Goal: Find specific page/section: Find specific page/section

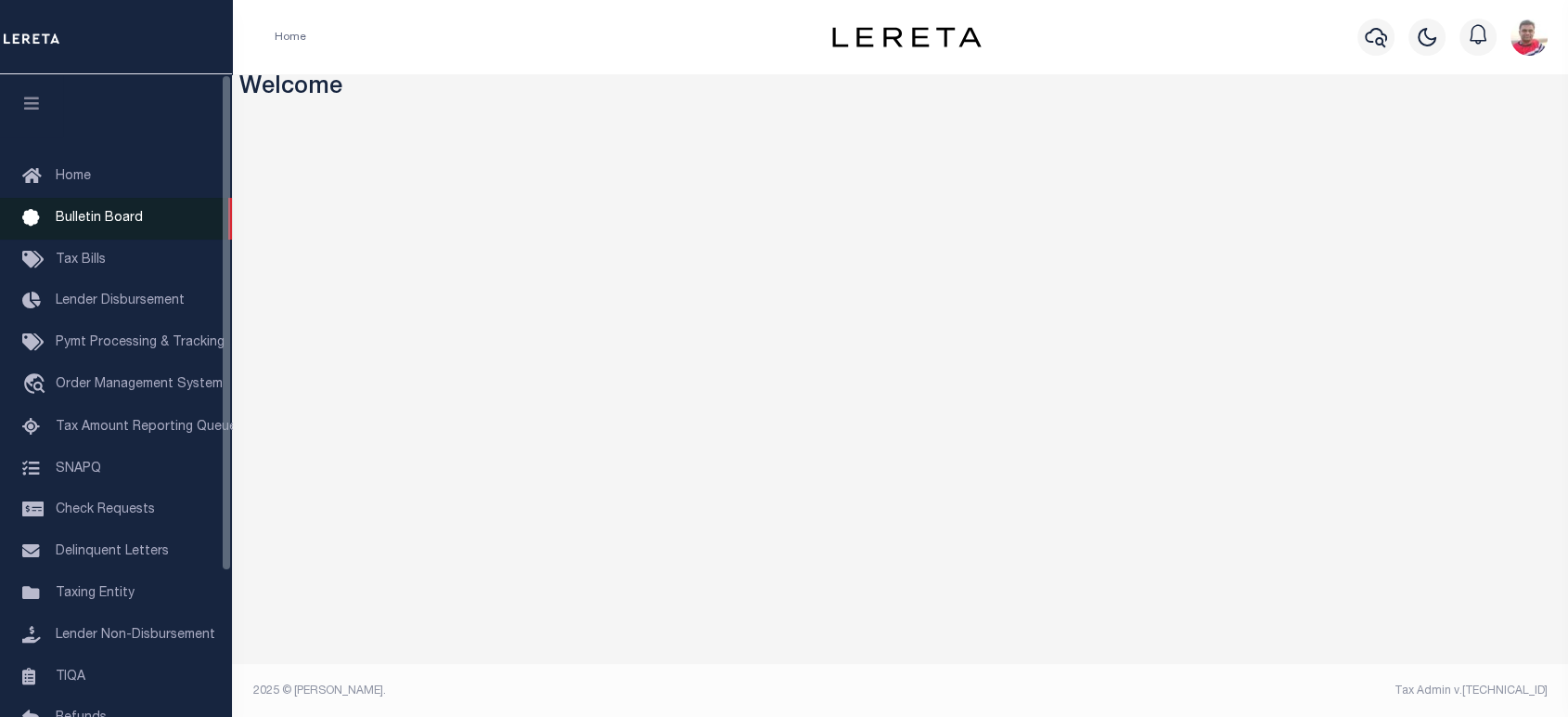
drag, startPoint x: 57, startPoint y: 256, endPoint x: 58, endPoint y: 225, distance: 31.0
click at [57, 256] on span "Tax Bills" at bounding box center [81, 260] width 50 height 13
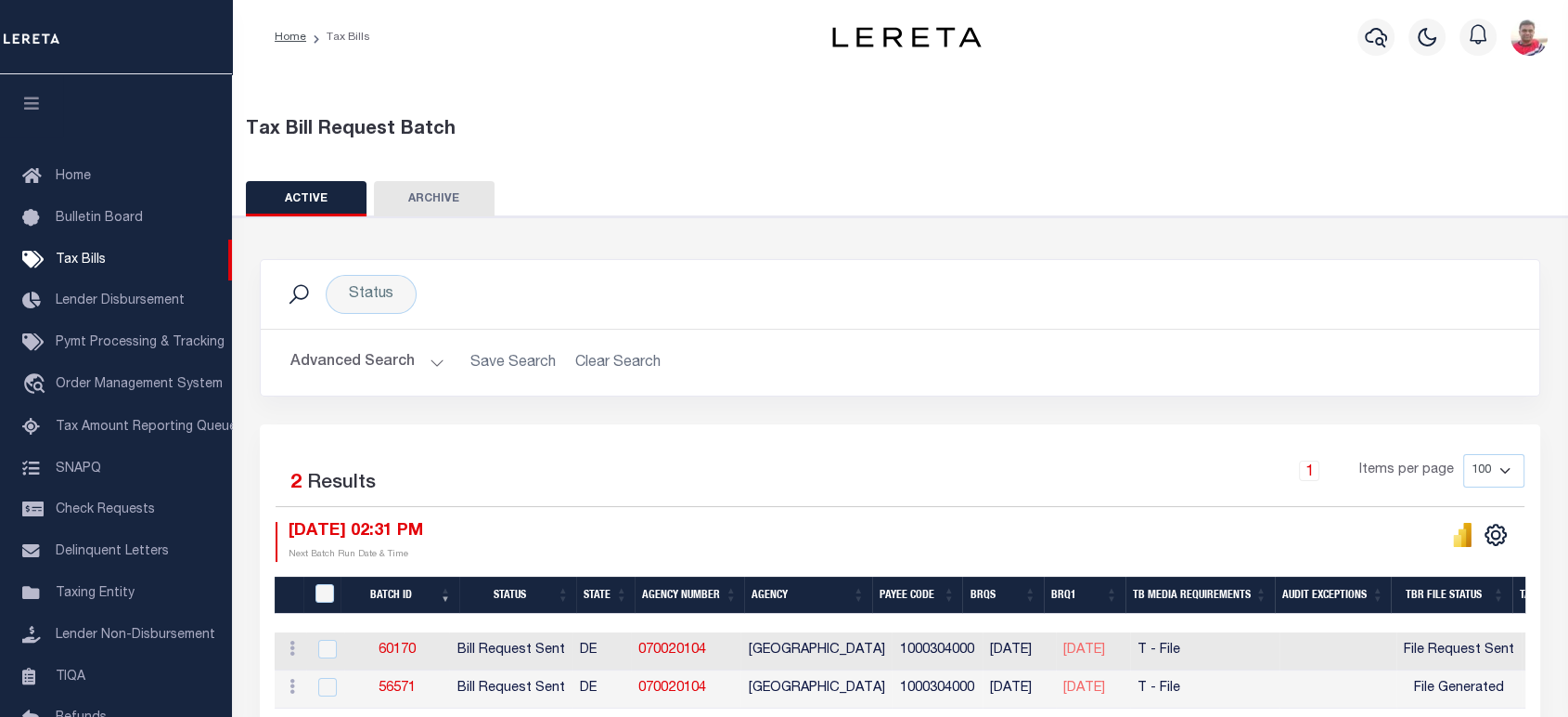
click at [362, 375] on button "Advanced Search" at bounding box center [367, 362] width 154 height 36
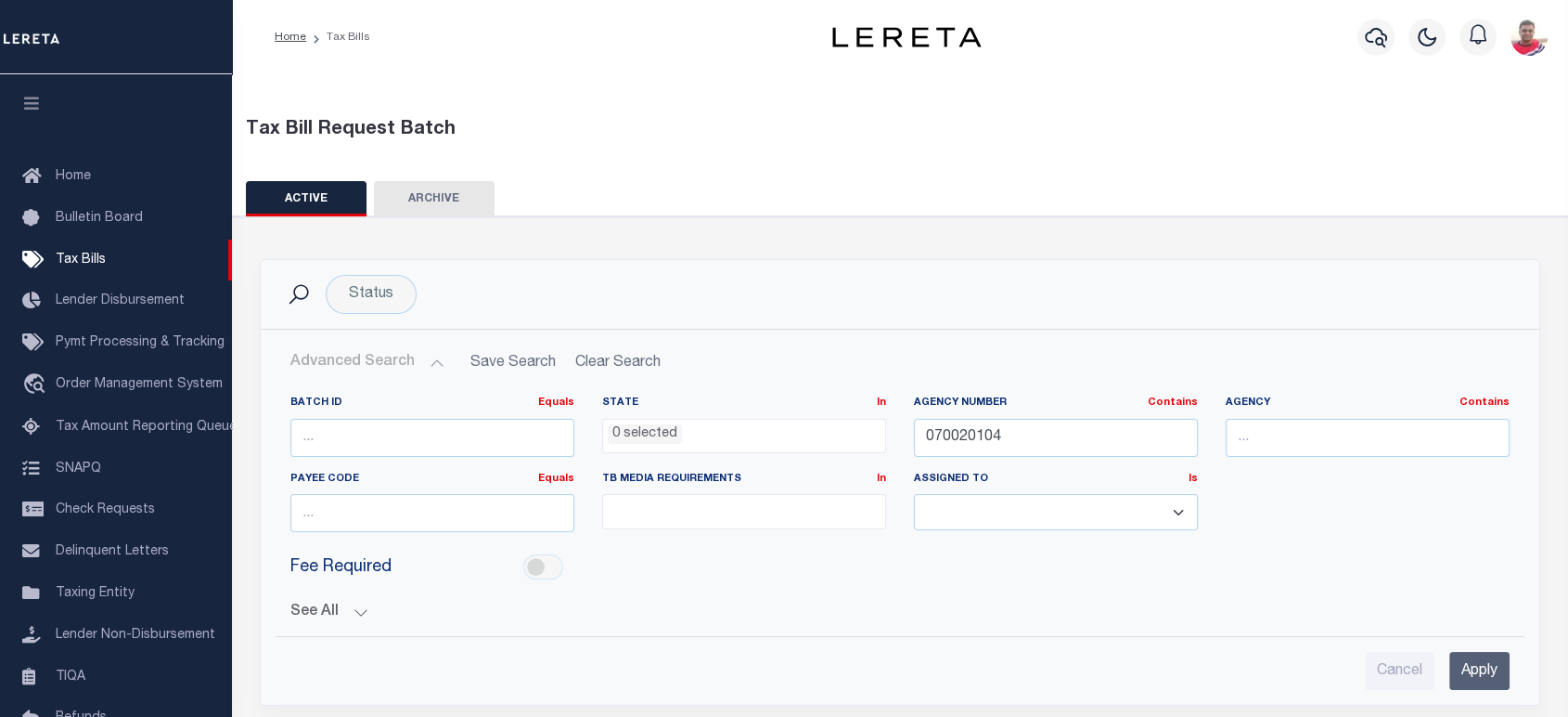
scroll to position [280, 0]
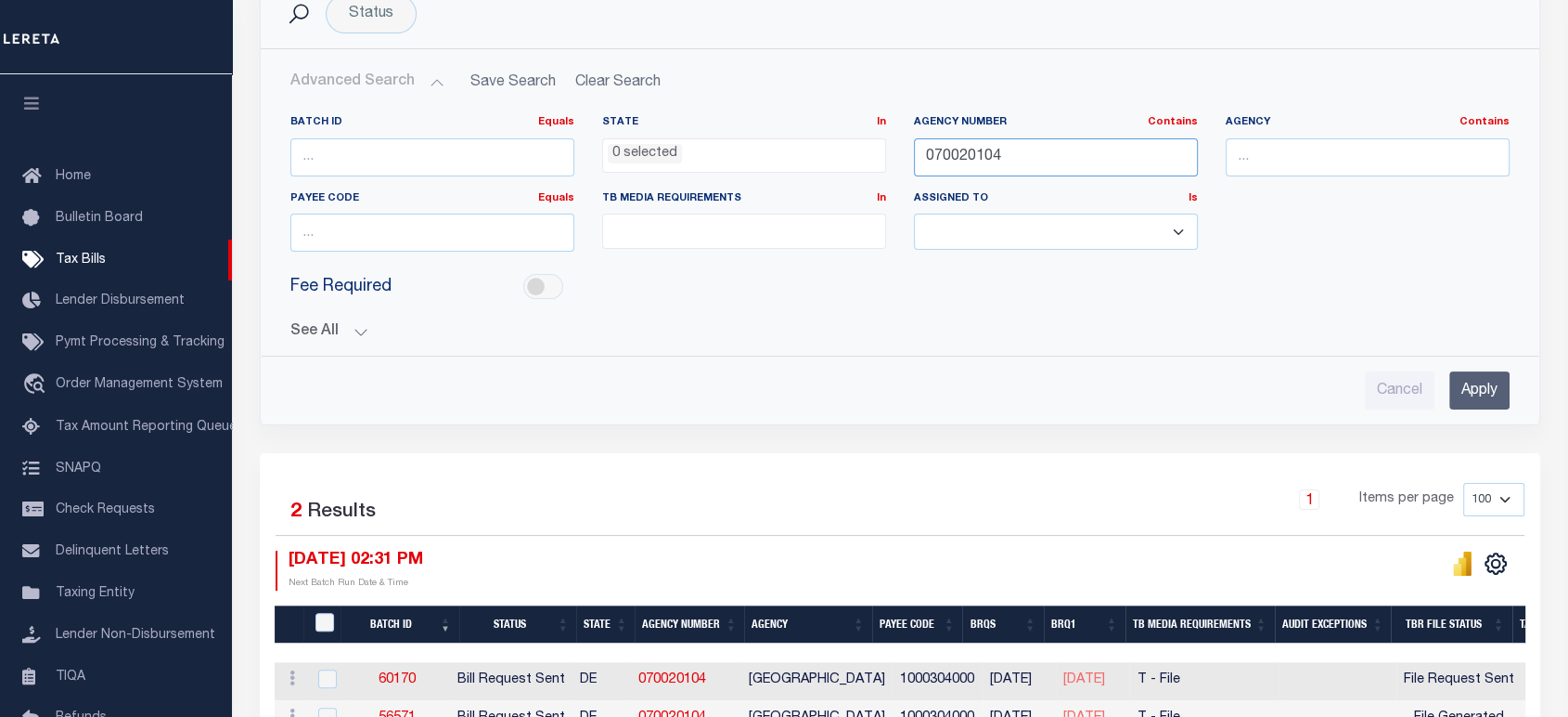
drag, startPoint x: 850, startPoint y: 171, endPoint x: 832, endPoint y: 232, distance: 63.6
click at [803, 176] on div "Batch ID Equals Equals Is Not Equal To Is Greater Than Is Less Than State In In…" at bounding box center [900, 190] width 1247 height 151
paste input "340650000"
click at [960, 157] on input "340650000" at bounding box center [1056, 157] width 284 height 38
type input "340650000"
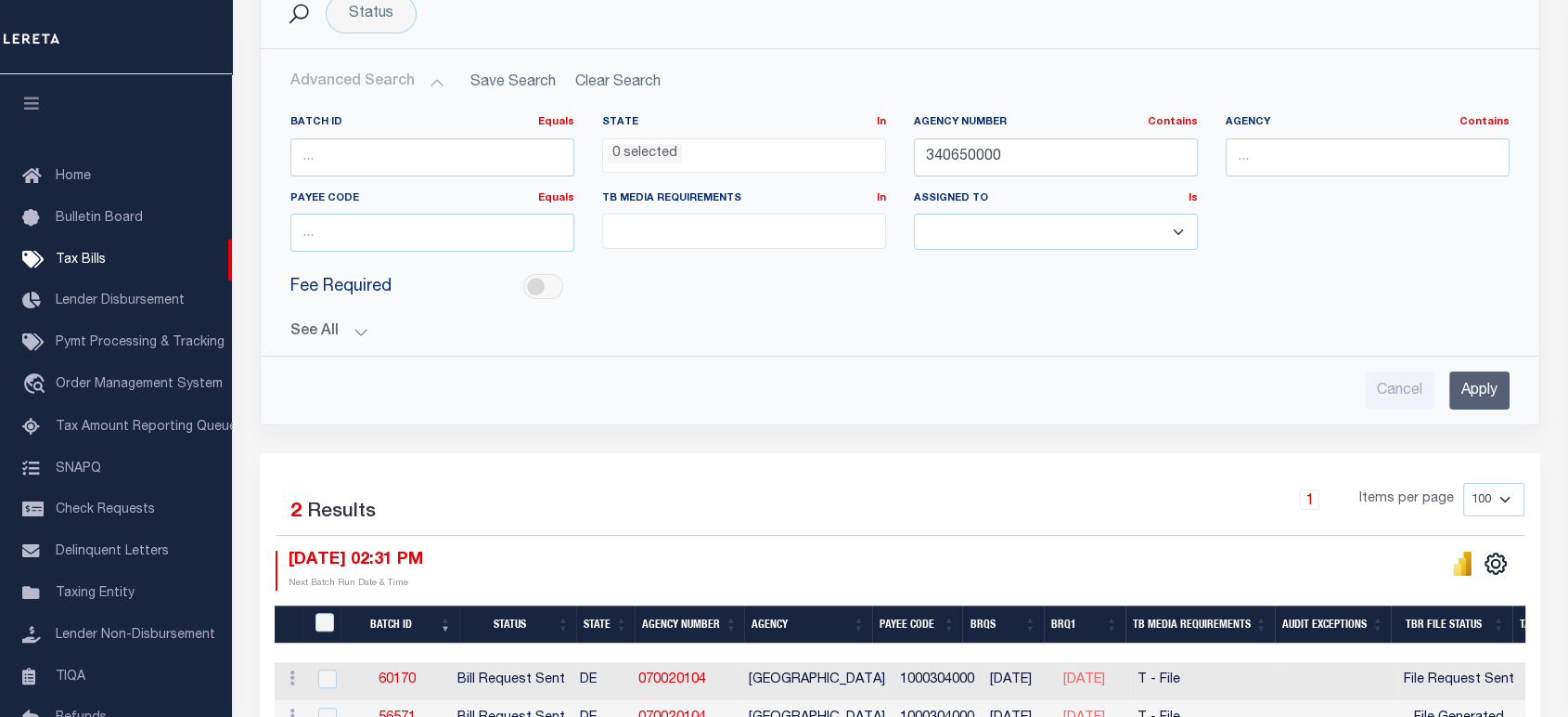
click at [1475, 386] on input "Apply" at bounding box center [1479, 390] width 61 height 38
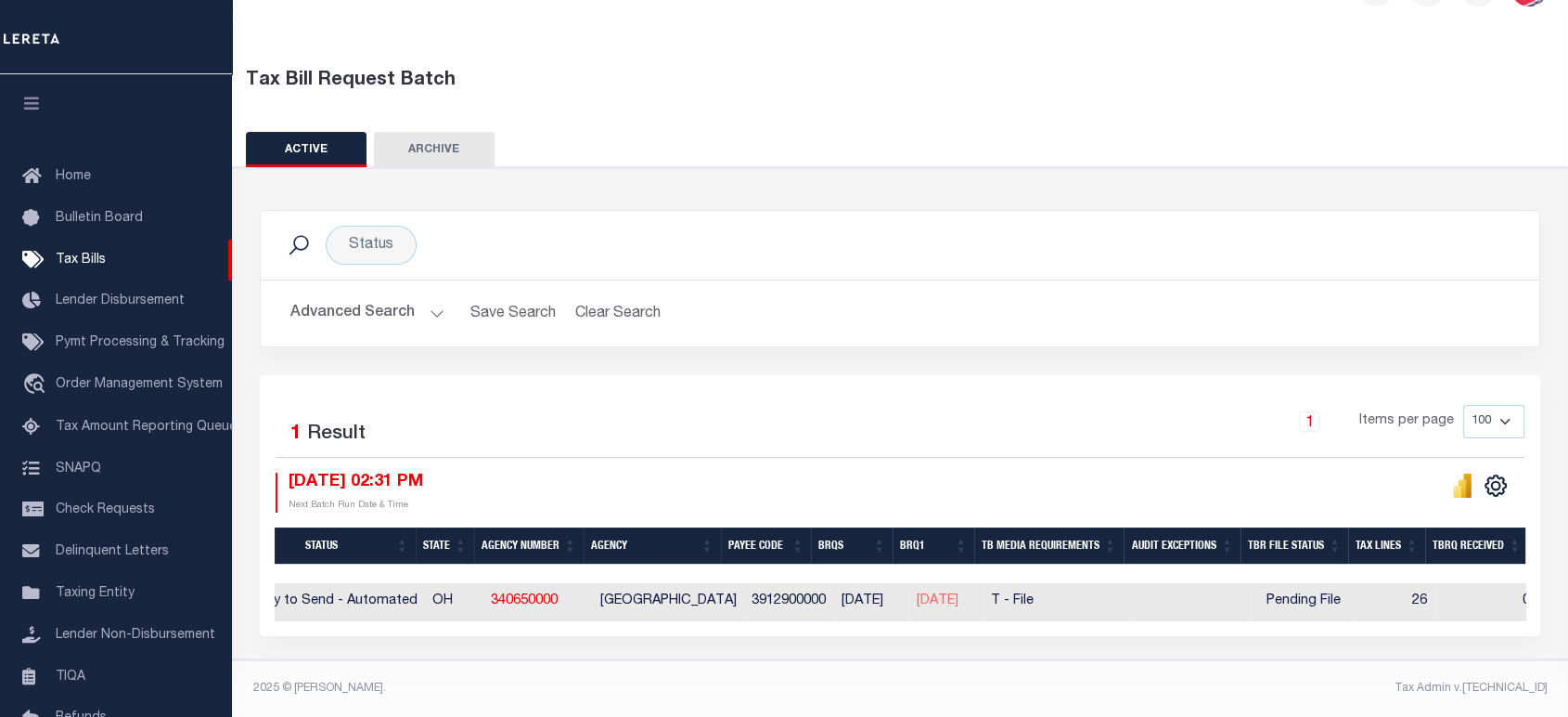
scroll to position [0, 21]
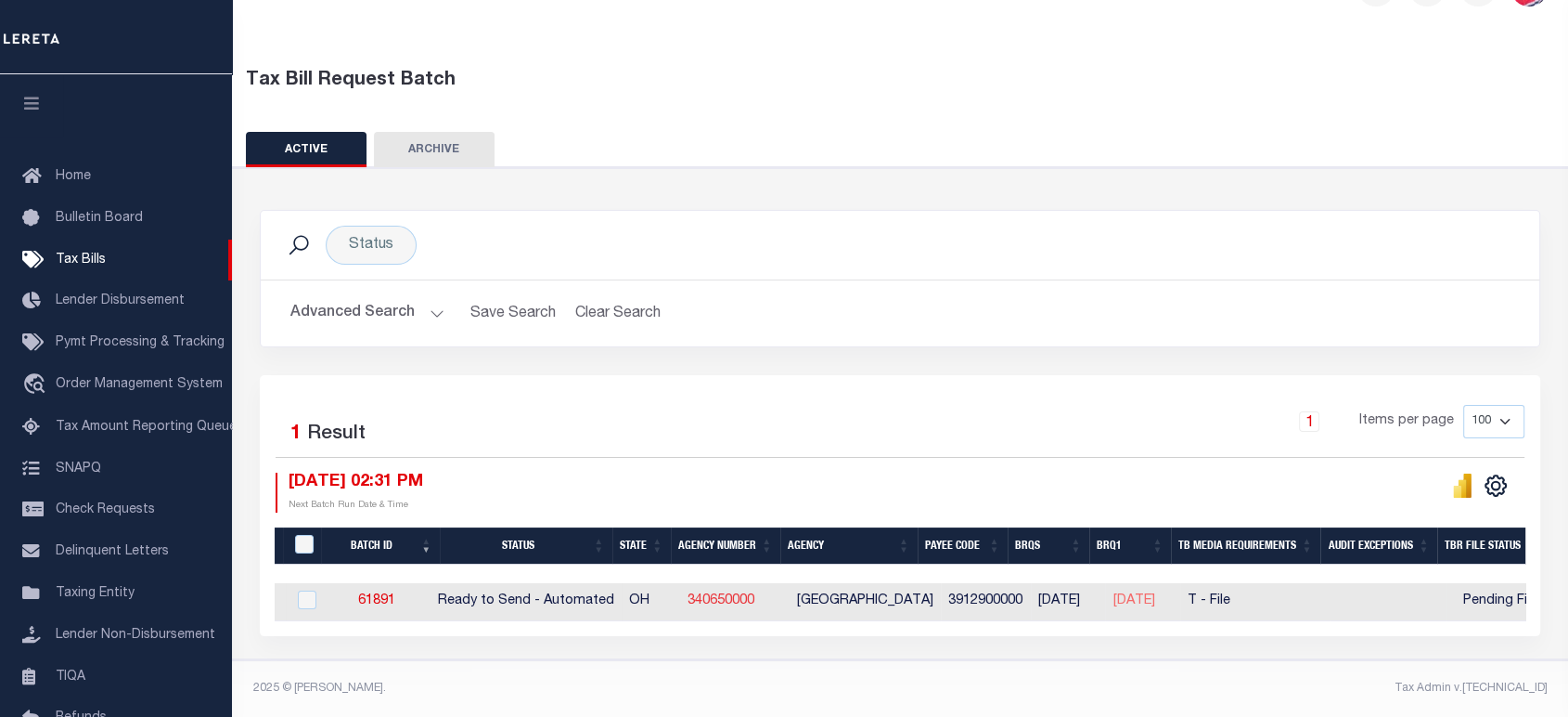
click at [734, 594] on link "340650000" at bounding box center [721, 600] width 67 height 13
checkbox input "true"
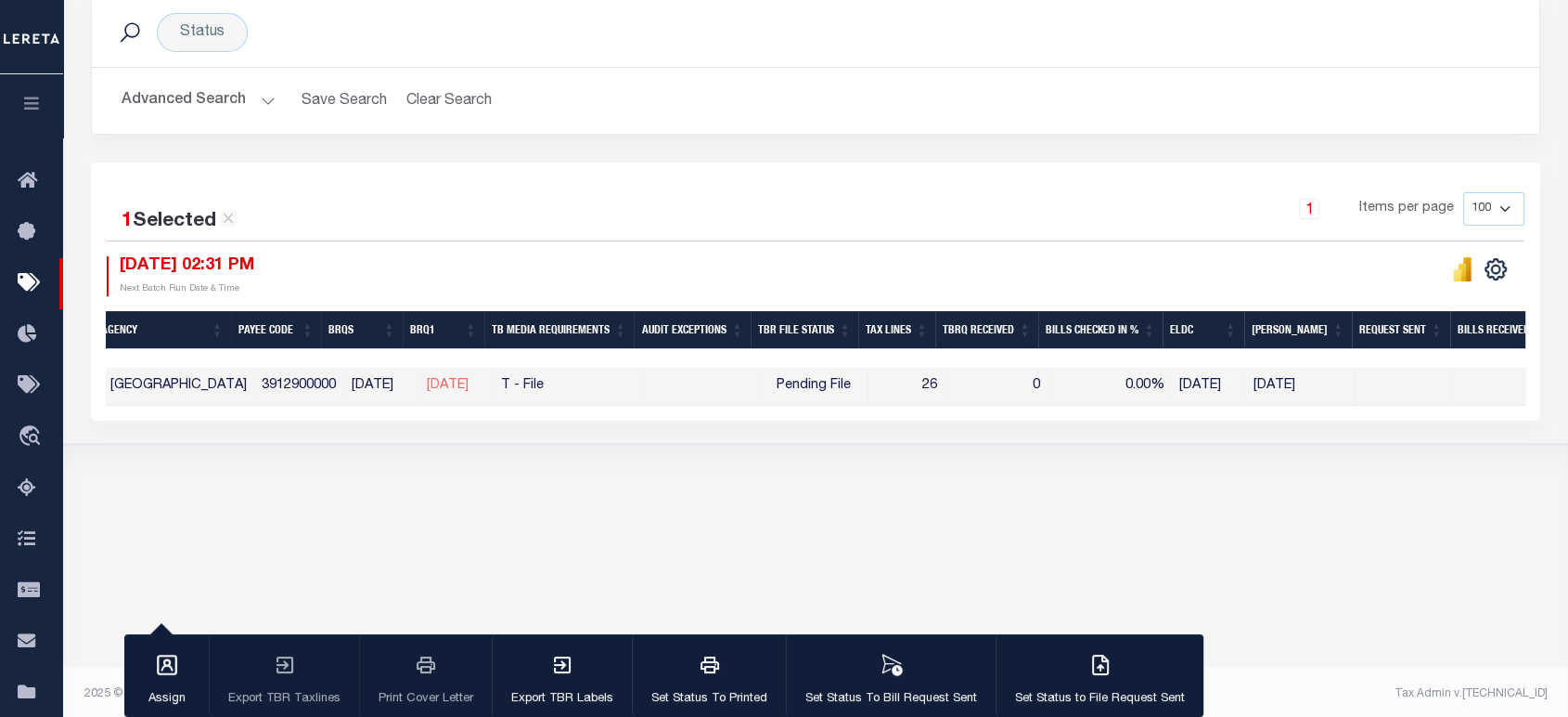
scroll to position [0, 0]
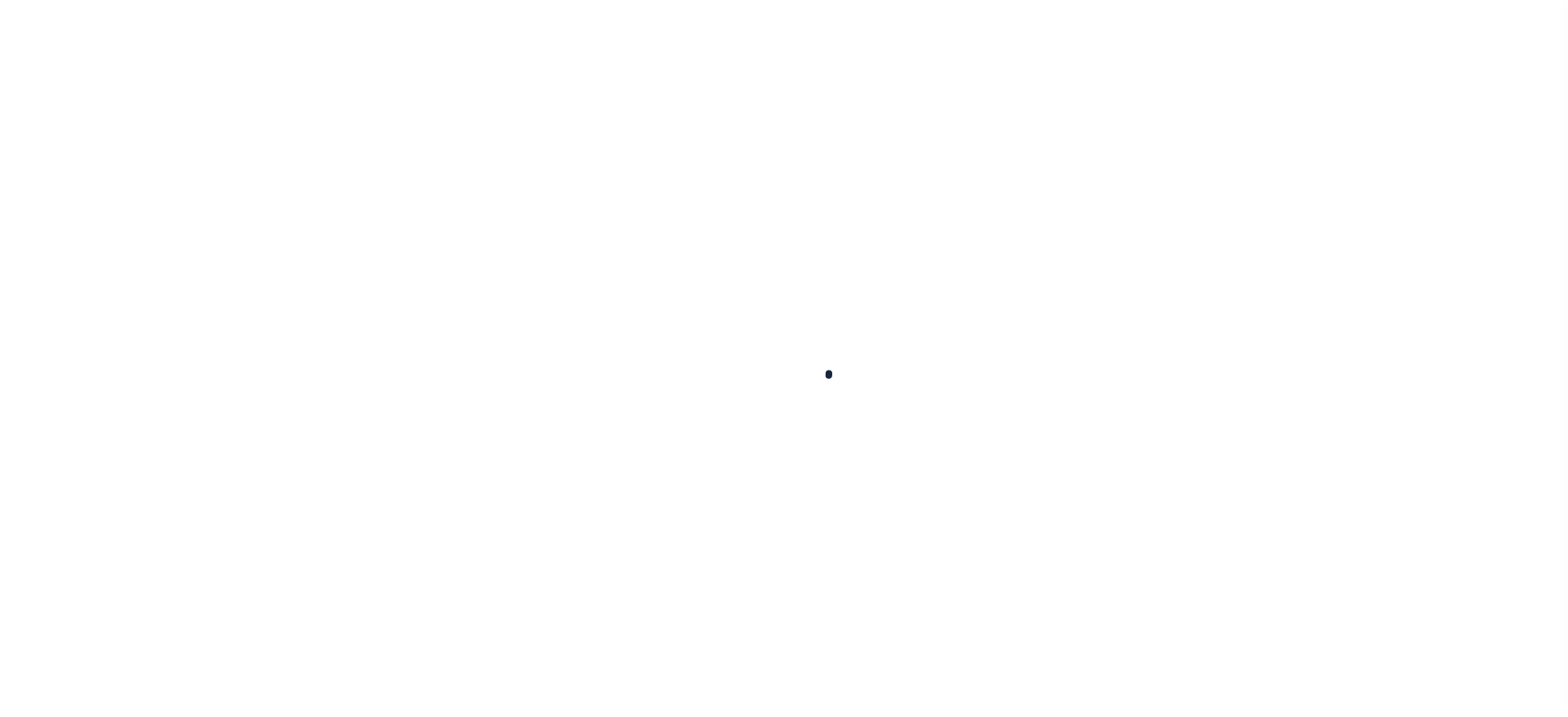
select select
checkbox input "false"
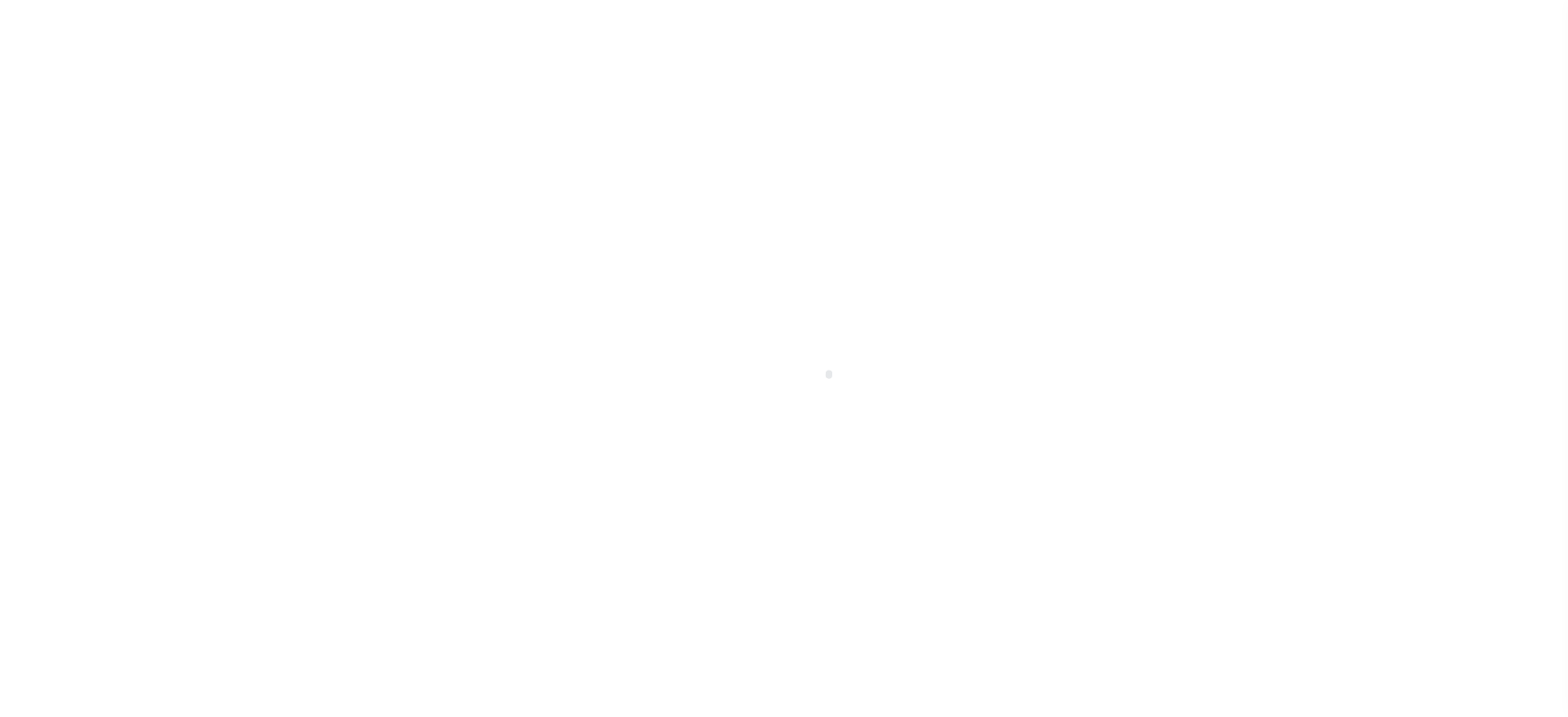
checkbox input "false"
type input "3912900000"
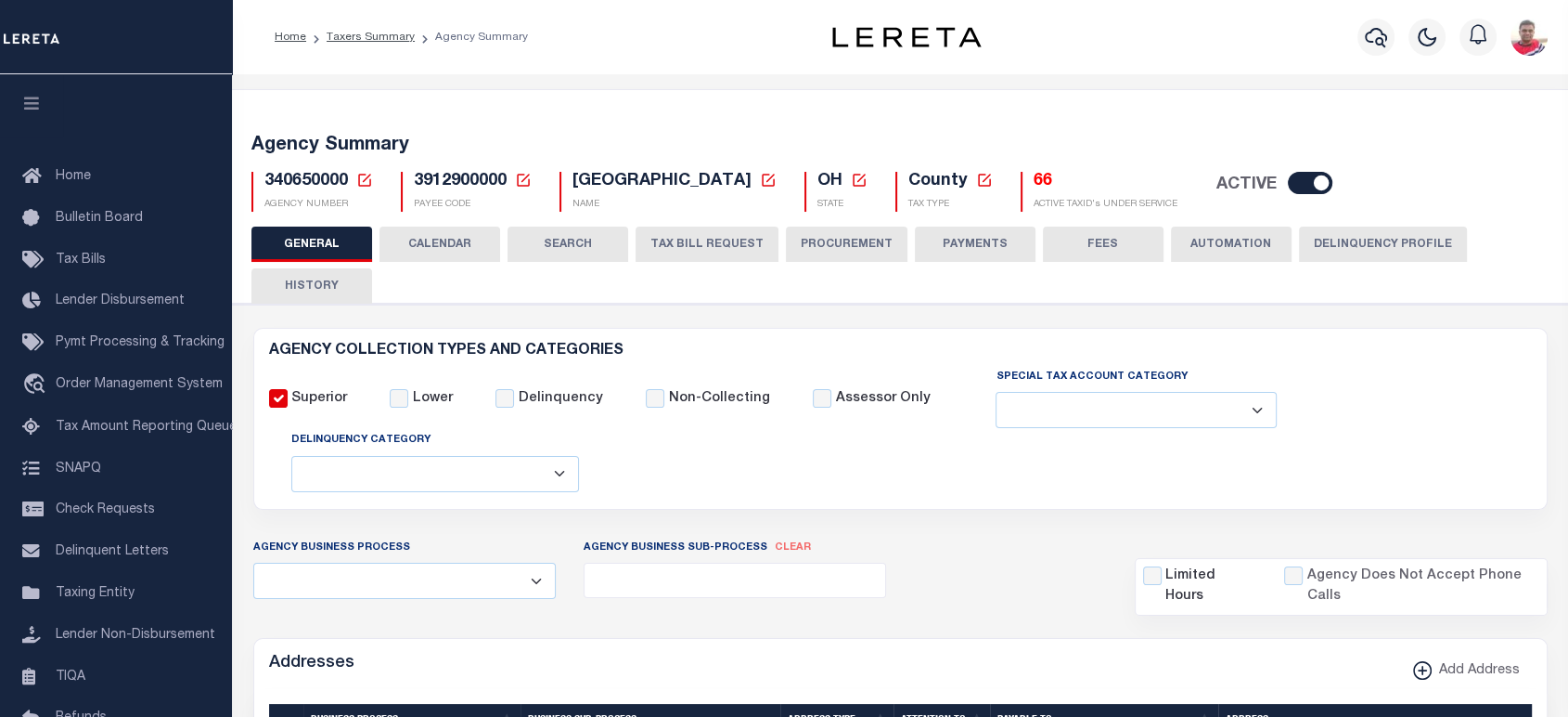
click at [435, 240] on button "CALENDAR" at bounding box center [440, 245] width 120 height 35
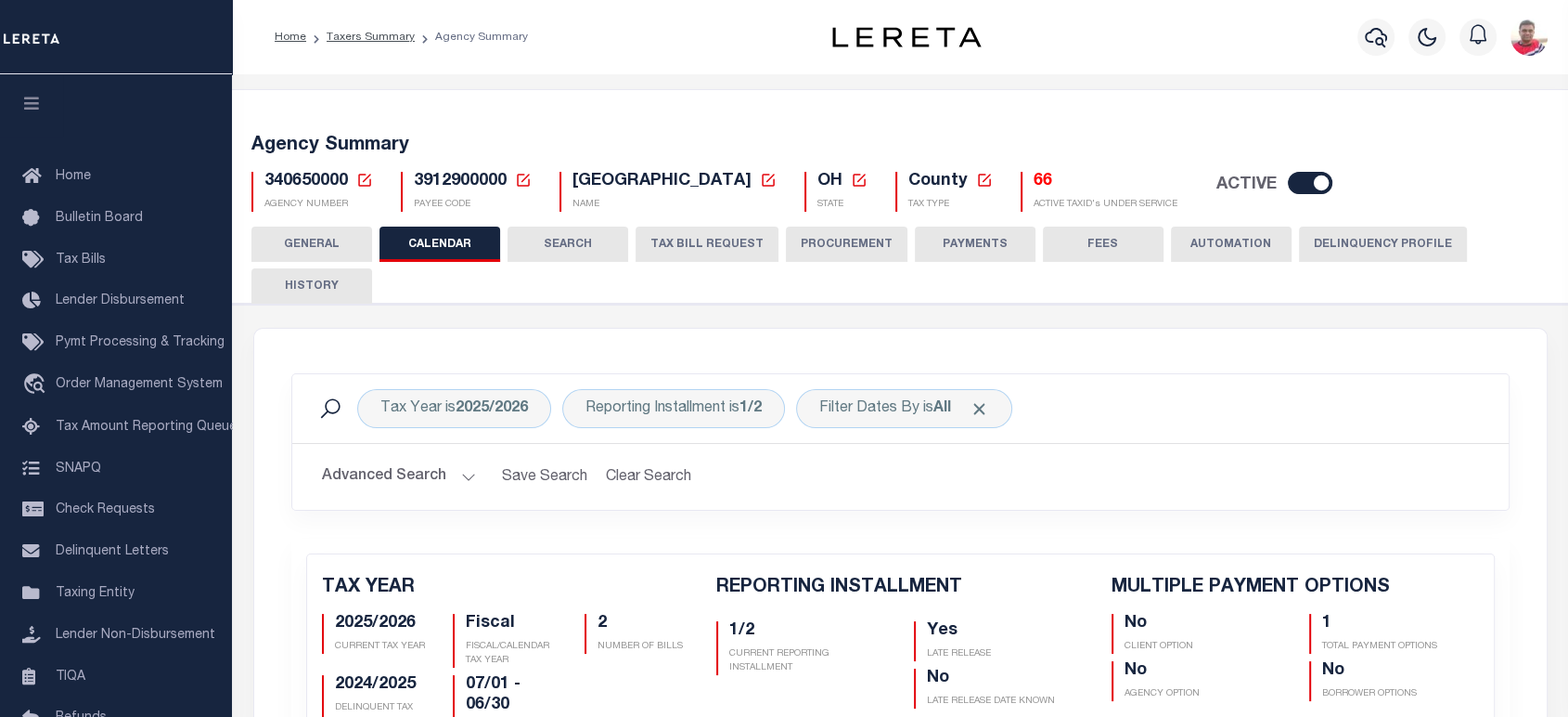
checkbox input "false"
type input "1"
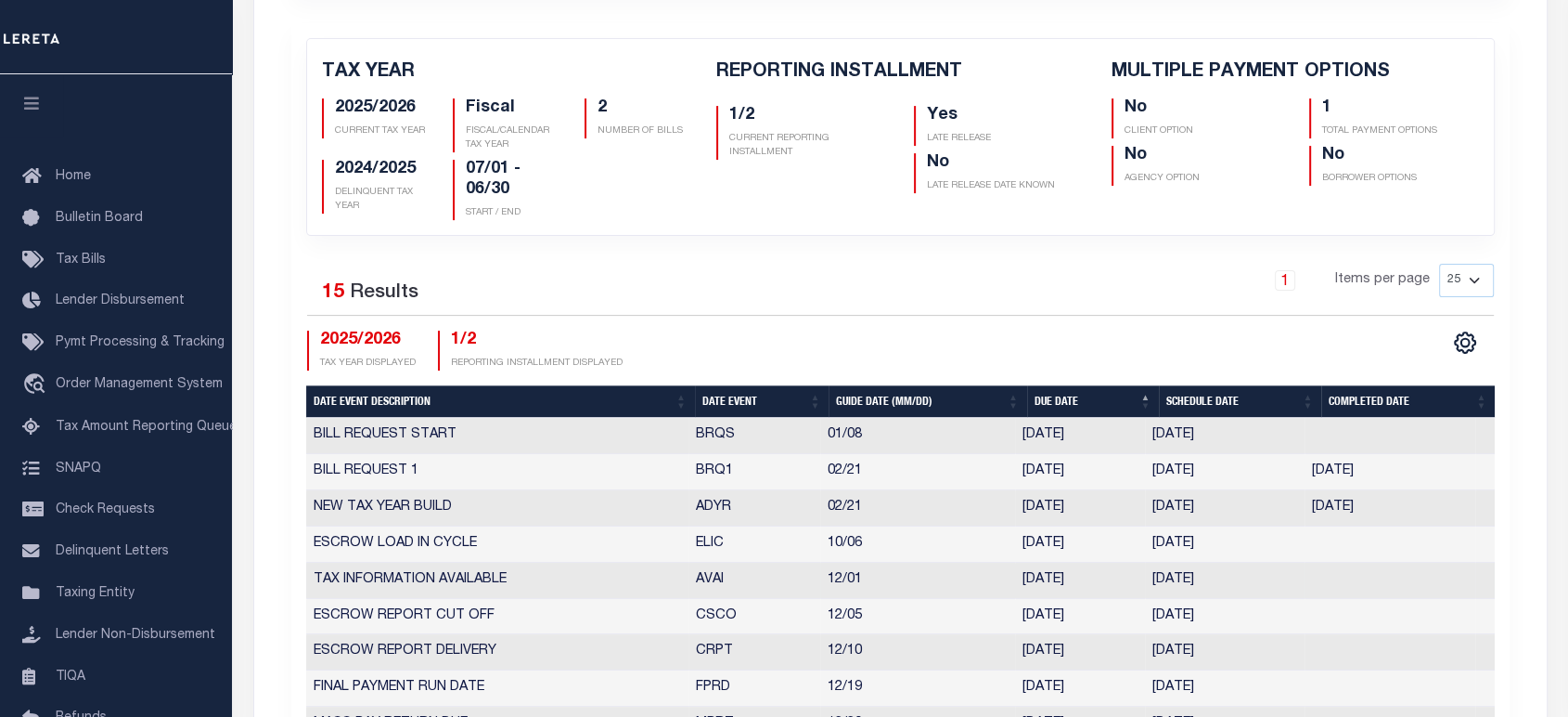
scroll to position [618, 0]
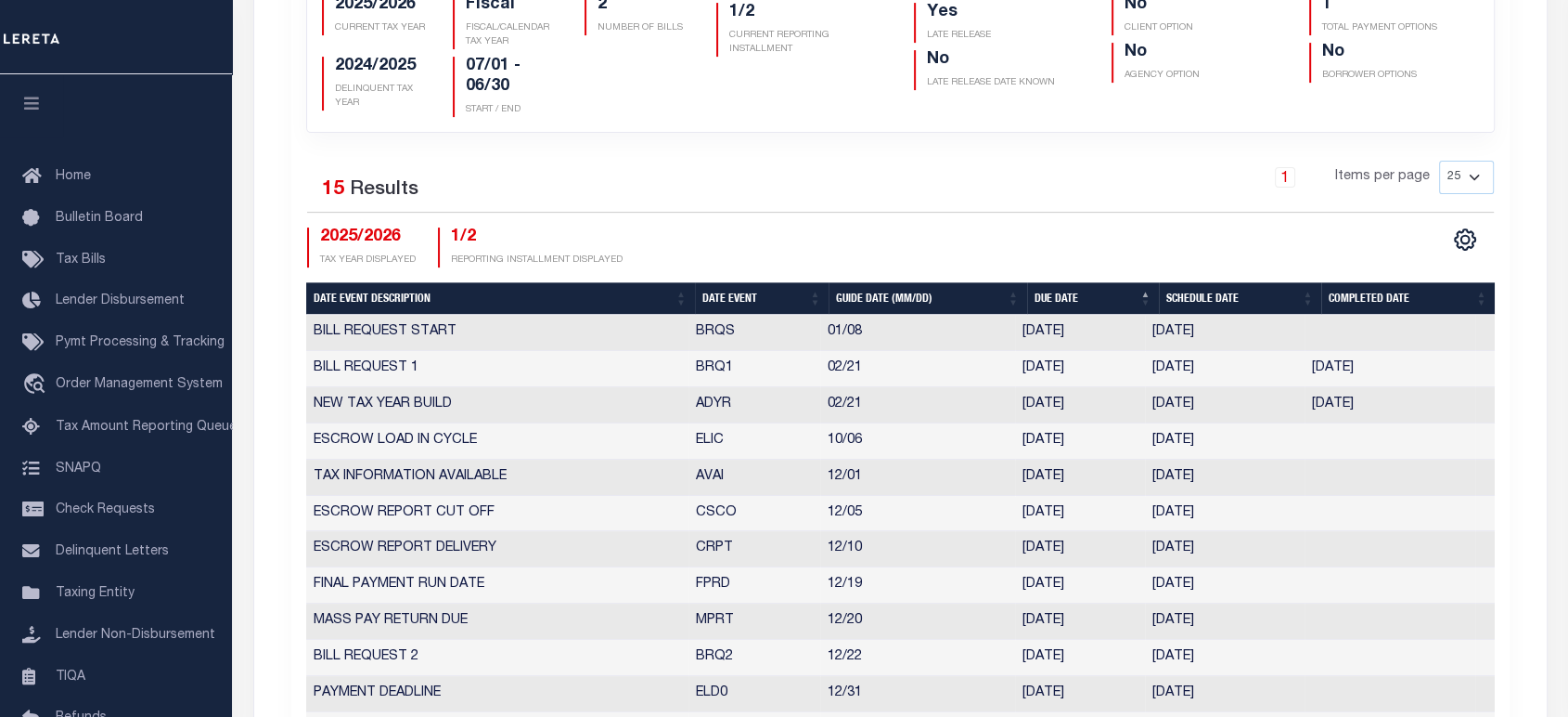
click at [728, 297] on th "Date Event" at bounding box center [762, 298] width 133 height 33
checkbox input "false"
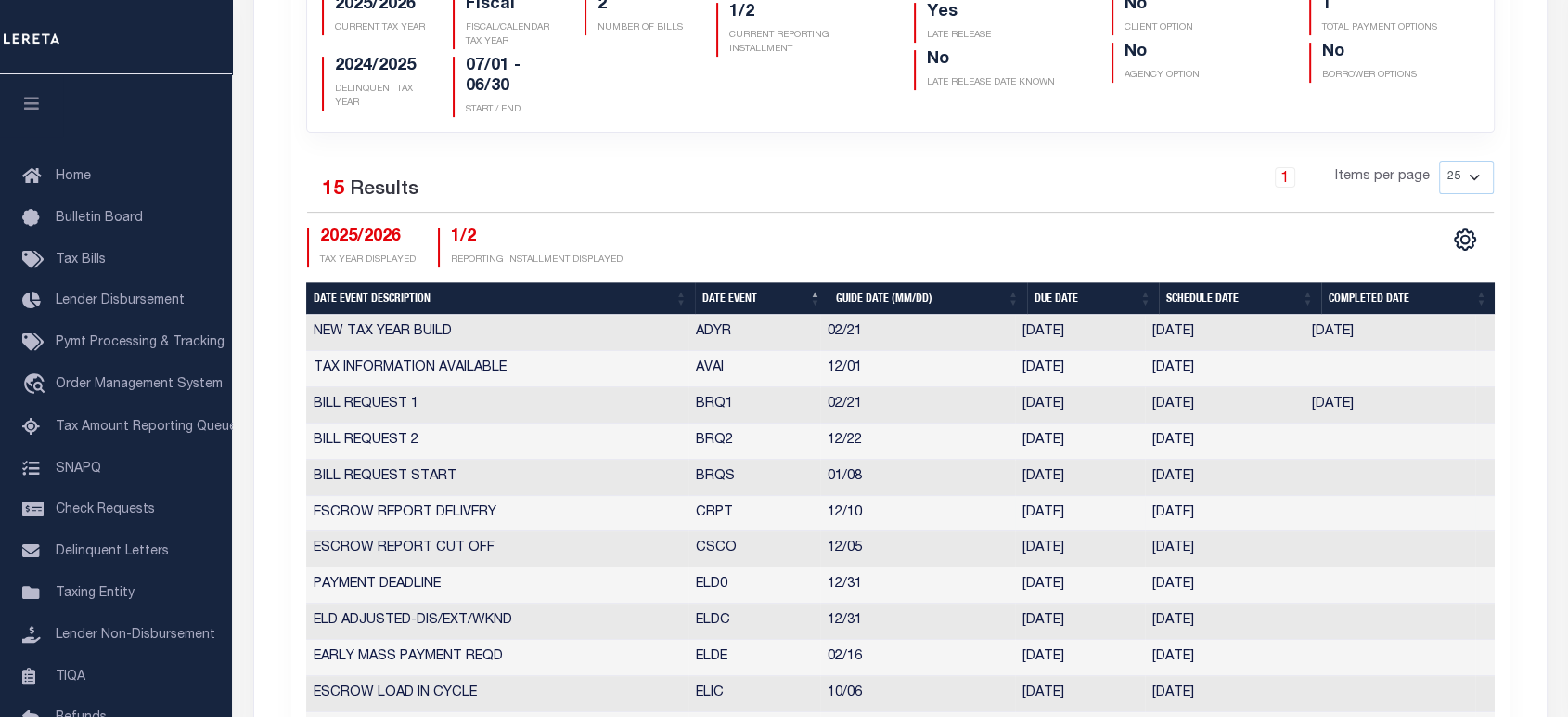
scroll to position [309, 0]
